Goal: Information Seeking & Learning: Learn about a topic

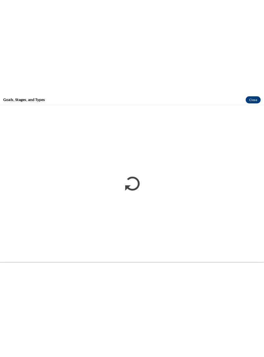
scroll to position [632, 0]
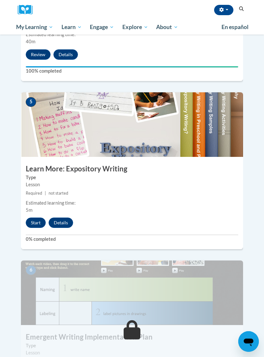
scroll to position [765, 0]
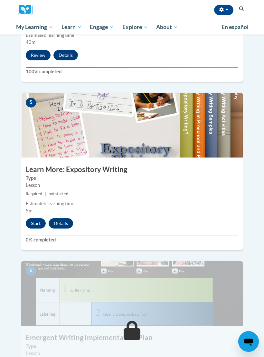
click at [37, 218] on button "Start" at bounding box center [36, 223] width 20 height 10
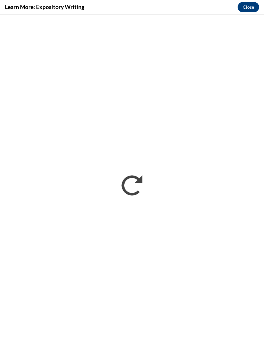
scroll to position [0, 0]
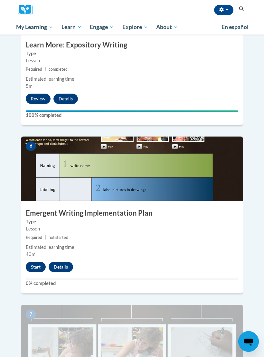
scroll to position [896, 0]
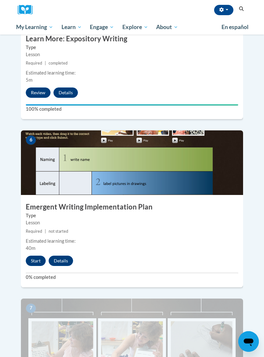
click at [35, 255] on button "Start" at bounding box center [36, 260] width 20 height 10
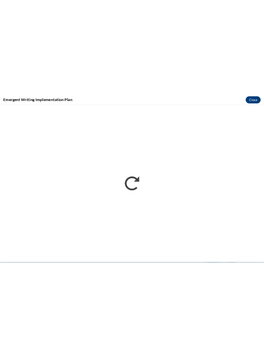
scroll to position [906, 0]
